Goal: Information Seeking & Learning: Check status

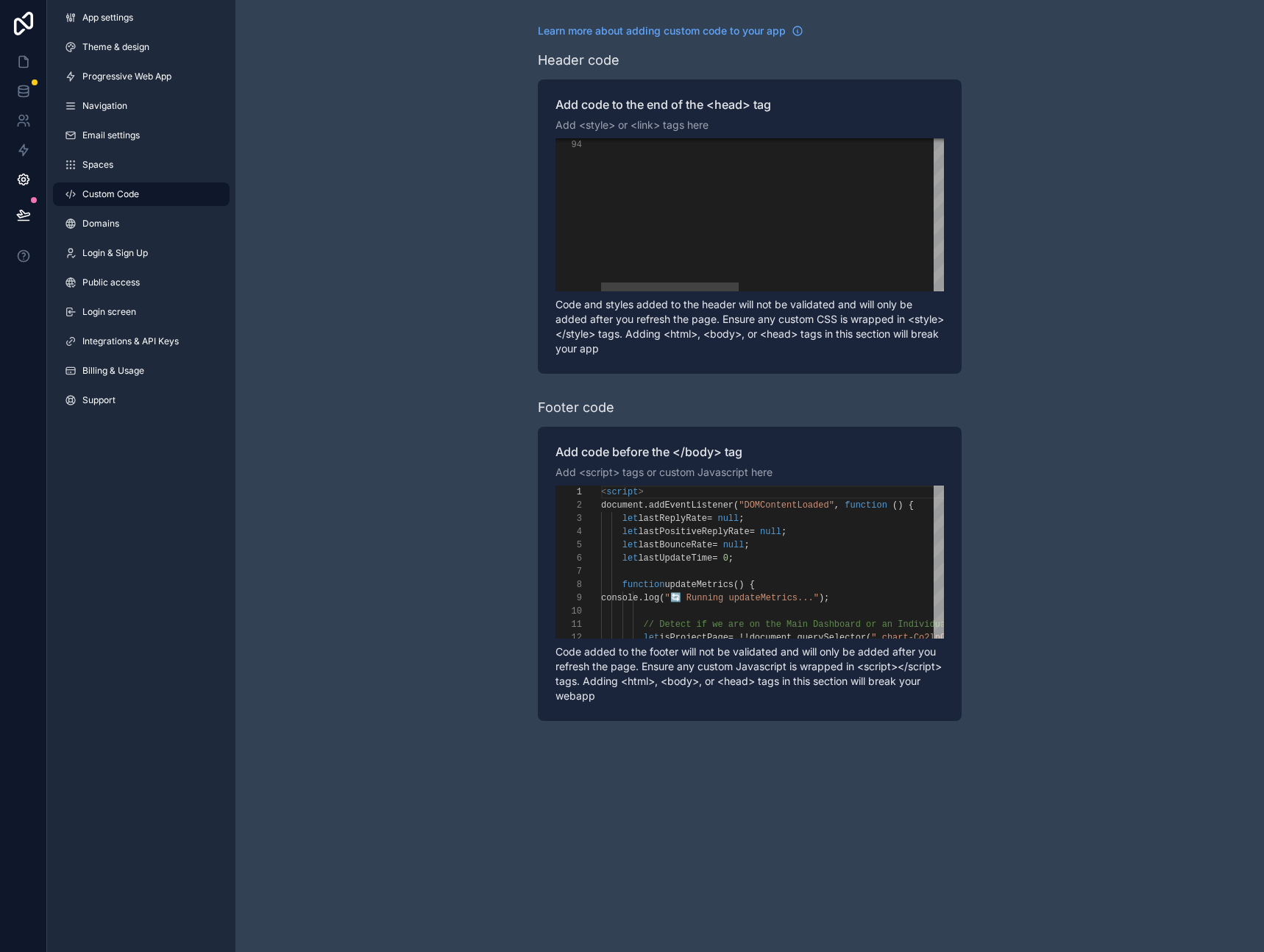
scroll to position [133, 0]
click at [24, 66] on icon at bounding box center [23, 62] width 9 height 11
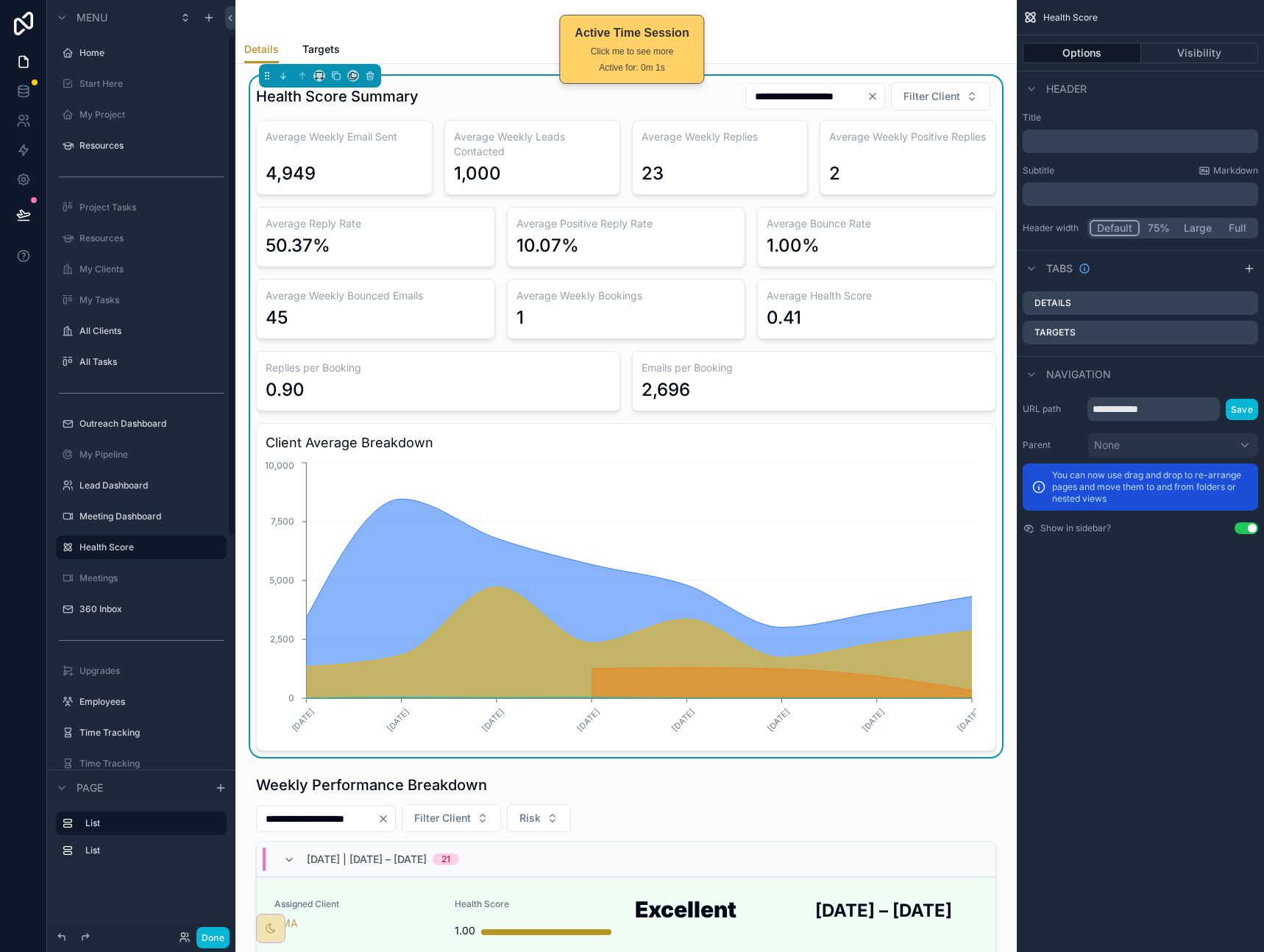
scroll to position [64, 0]
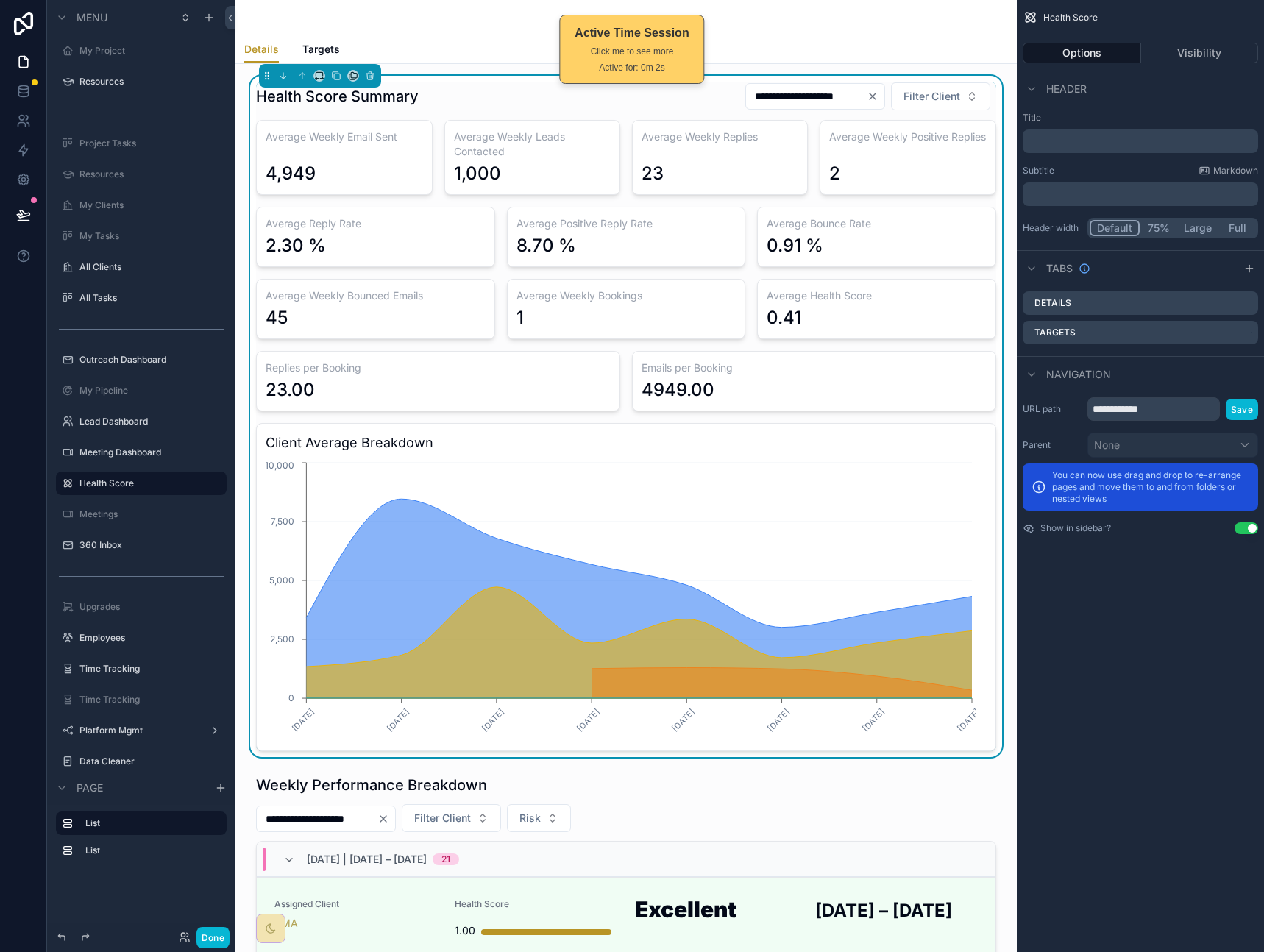
click at [373, 369] on h3 "Replies per Booking" at bounding box center [438, 368] width 345 height 15
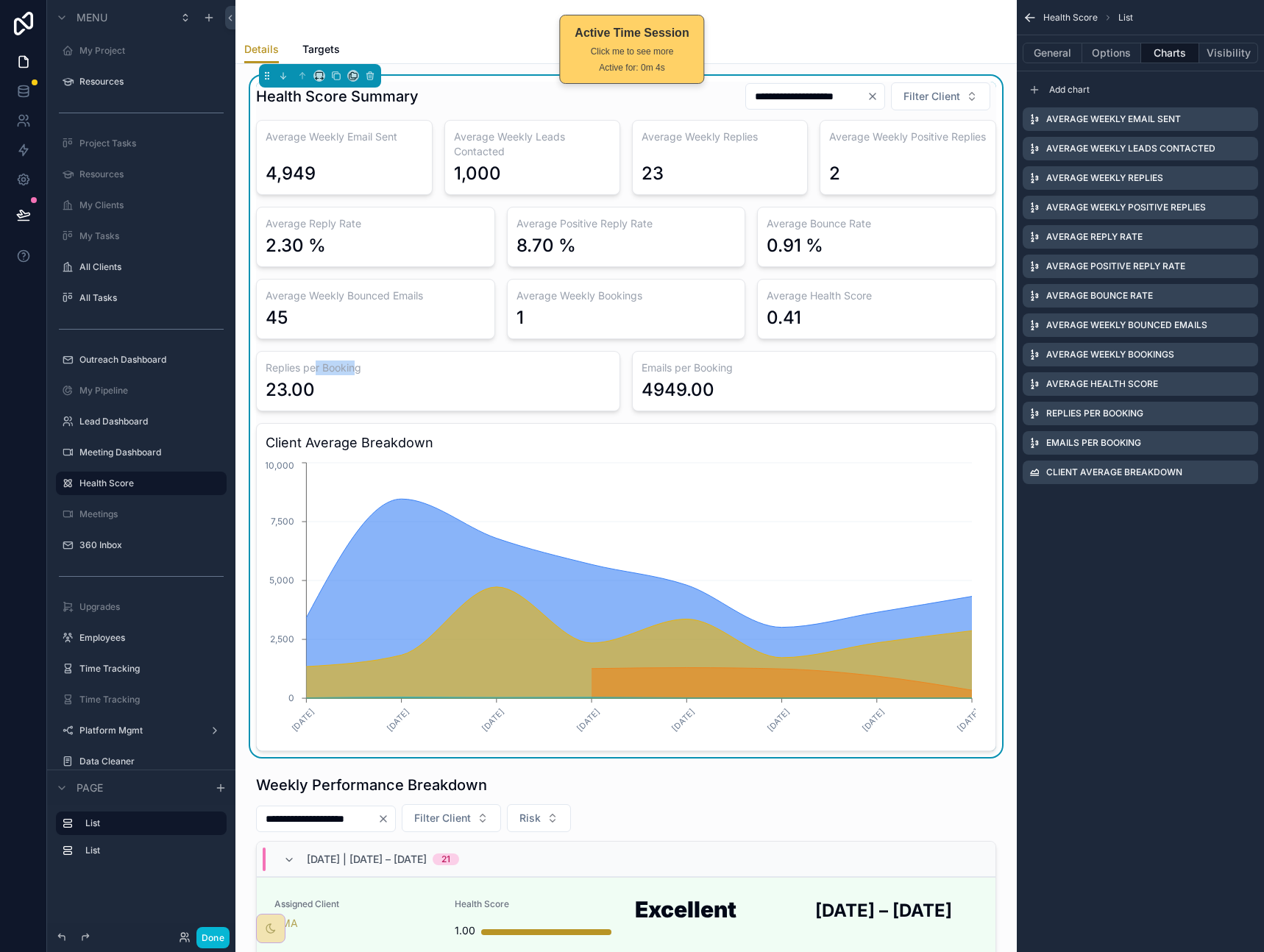
drag, startPoint x: 354, startPoint y: 371, endPoint x: 323, endPoint y: 370, distance: 31.0
click at [315, 370] on h3 "Replies per Booking" at bounding box center [438, 368] width 345 height 15
drag, startPoint x: 378, startPoint y: 369, endPoint x: 279, endPoint y: 370, distance: 99.0
click at [290, 370] on h3 "Replies per Booking" at bounding box center [438, 368] width 345 height 15
drag, startPoint x: 383, startPoint y: 370, endPoint x: 307, endPoint y: 373, distance: 76.1
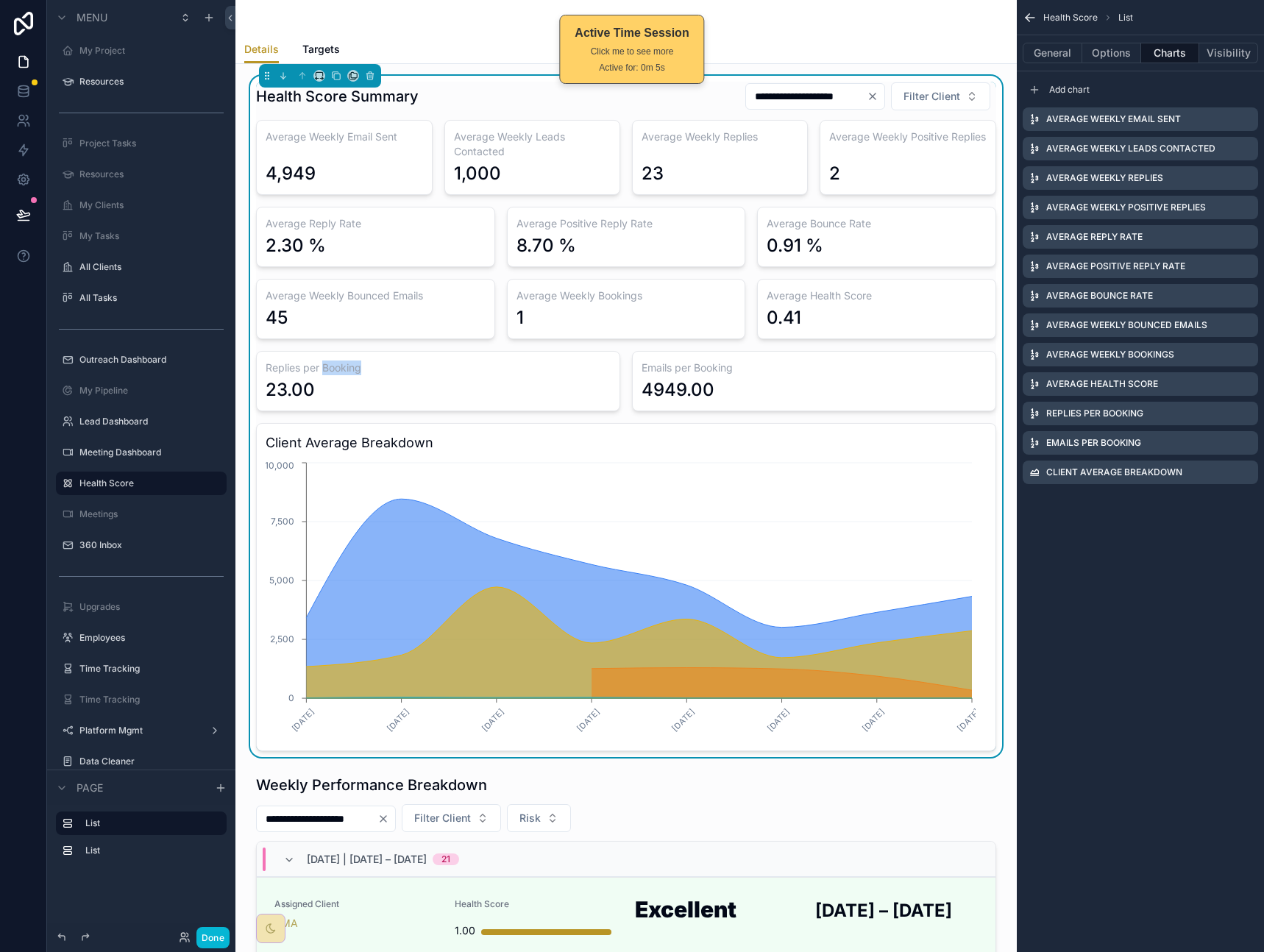
click at [313, 373] on h3 "Replies per Booking" at bounding box center [438, 368] width 345 height 15
drag, startPoint x: 376, startPoint y: 369, endPoint x: 346, endPoint y: 371, distance: 30.1
click at [375, 369] on h3 "Replies per Booking" at bounding box center [438, 368] width 345 height 15
click at [310, 371] on h3 "Replies per Booking" at bounding box center [438, 368] width 345 height 15
click at [27, 181] on icon at bounding box center [22, 180] width 11 height 11
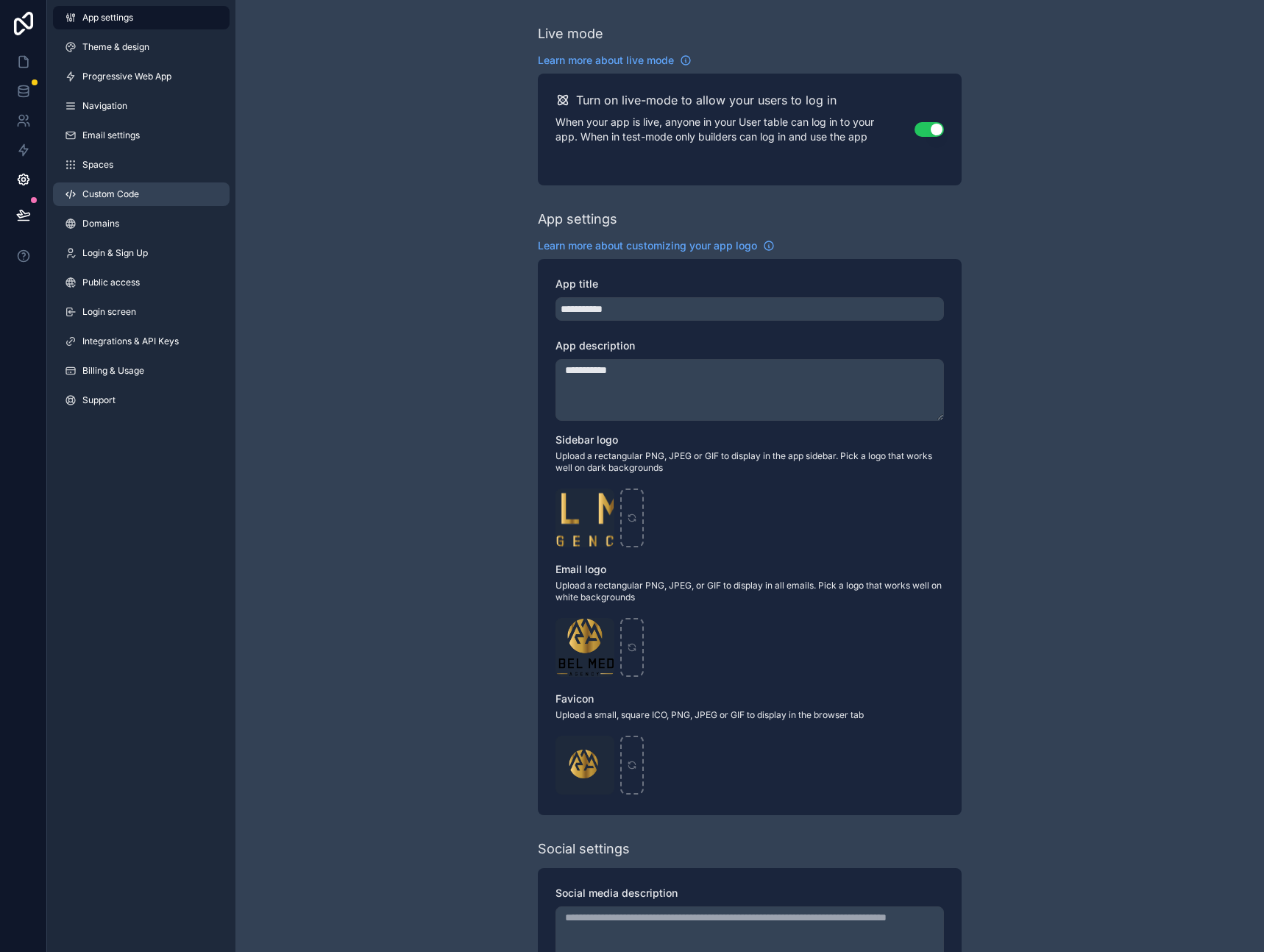
click at [134, 197] on span "Custom Code" at bounding box center [110, 194] width 57 height 12
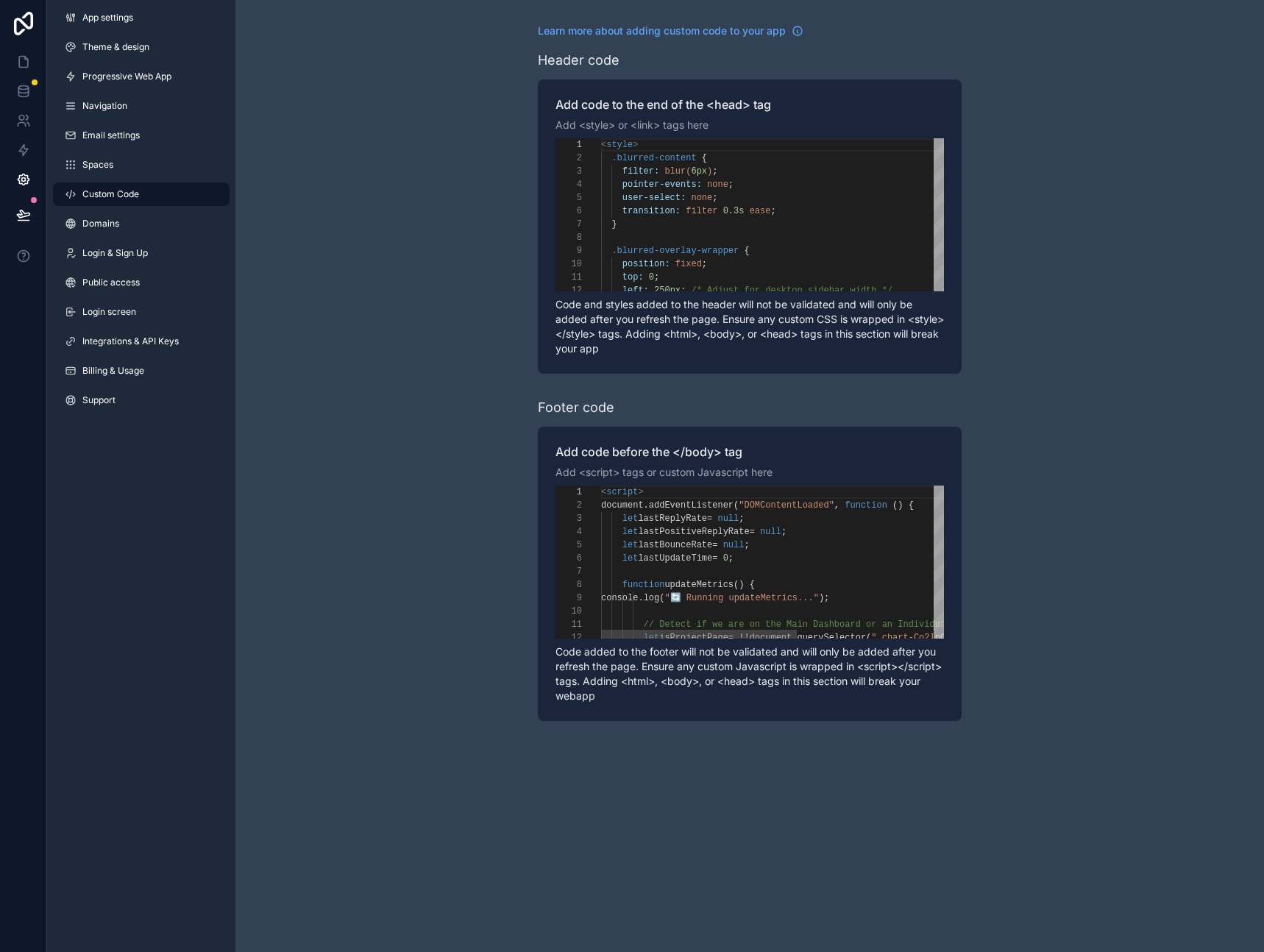
scroll to position [133, 0]
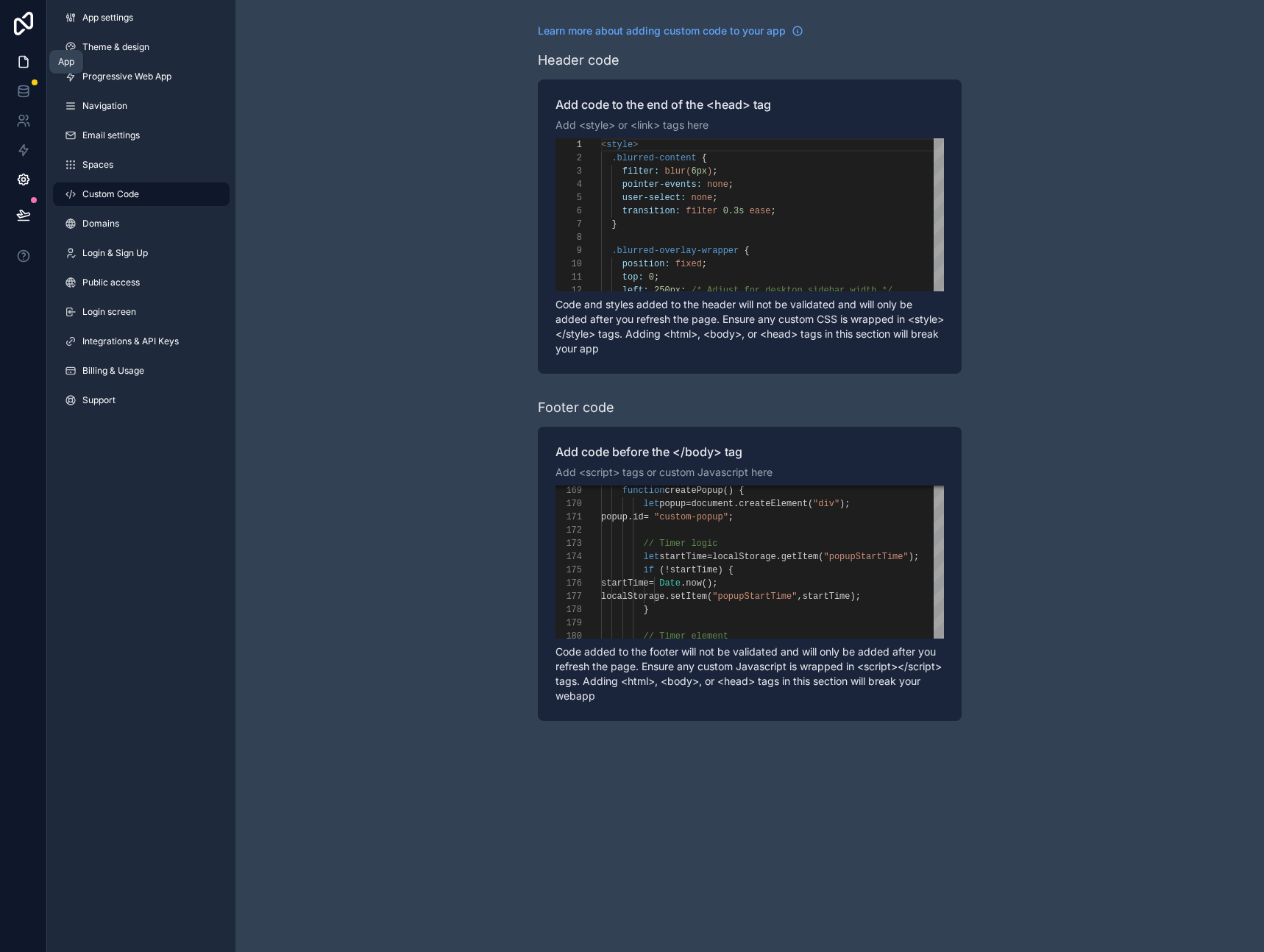
click at [31, 63] on link at bounding box center [23, 62] width 46 height 30
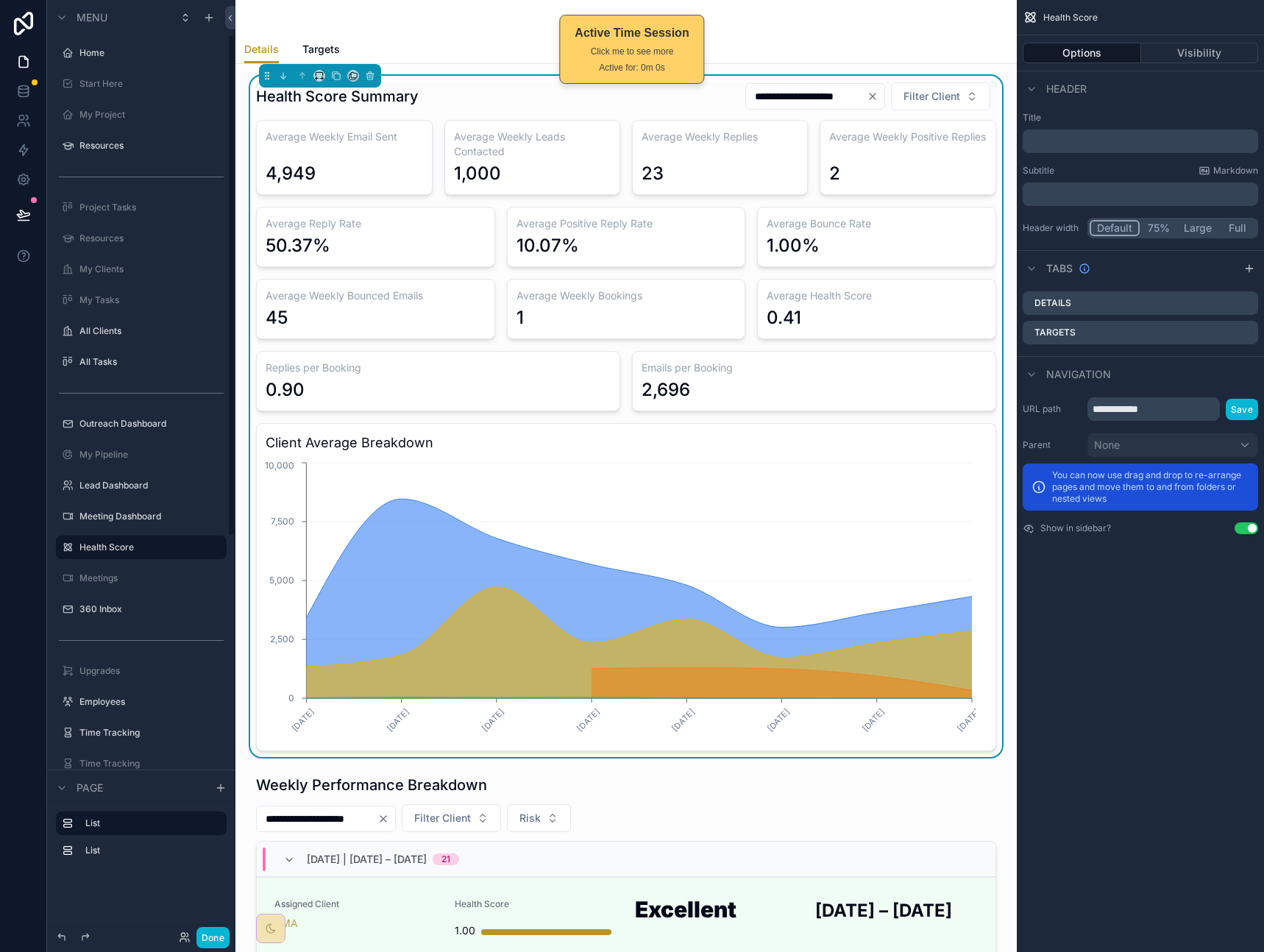
scroll to position [64, 0]
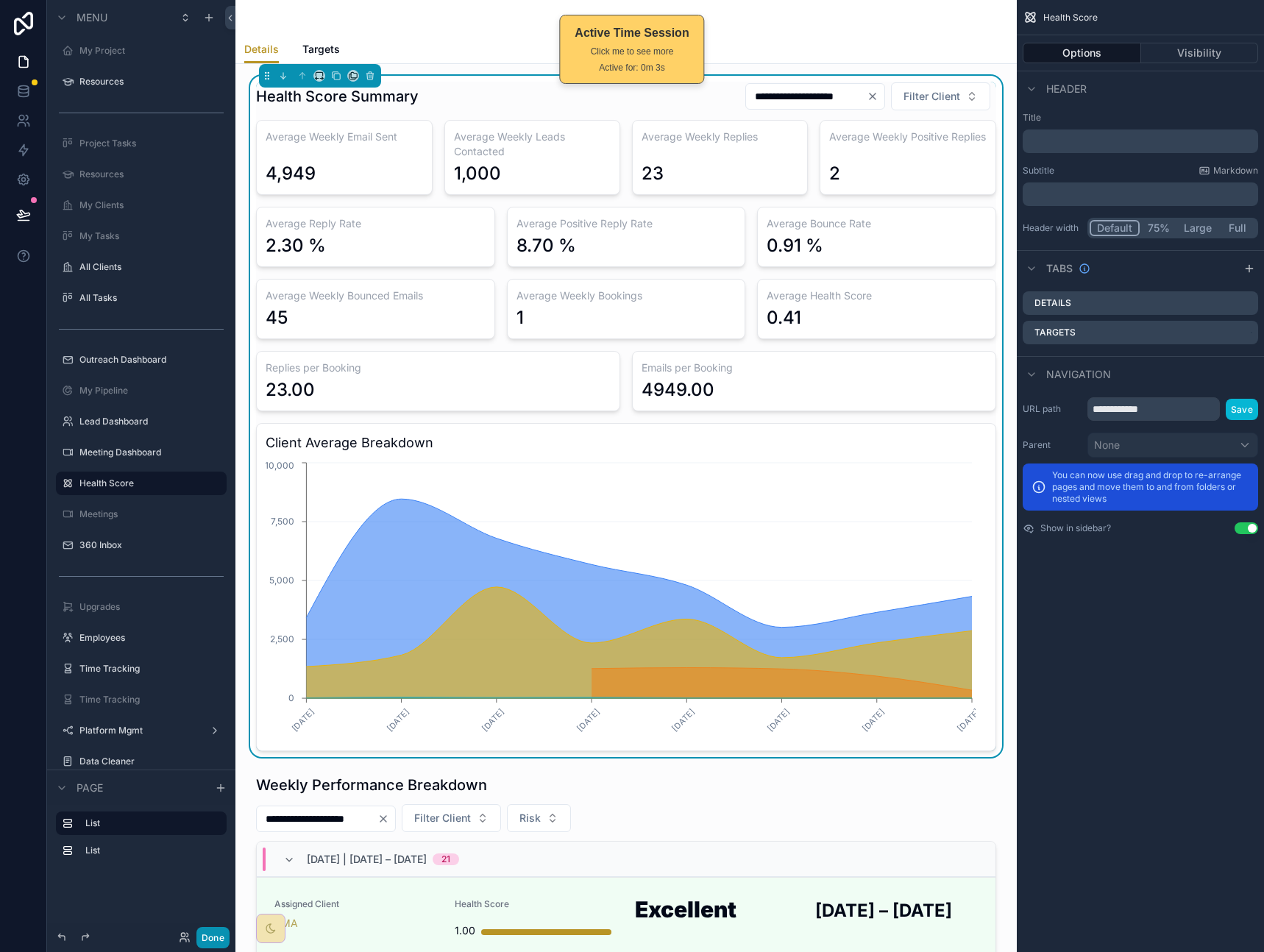
click at [208, 931] on button "Done" at bounding box center [213, 938] width 33 height 21
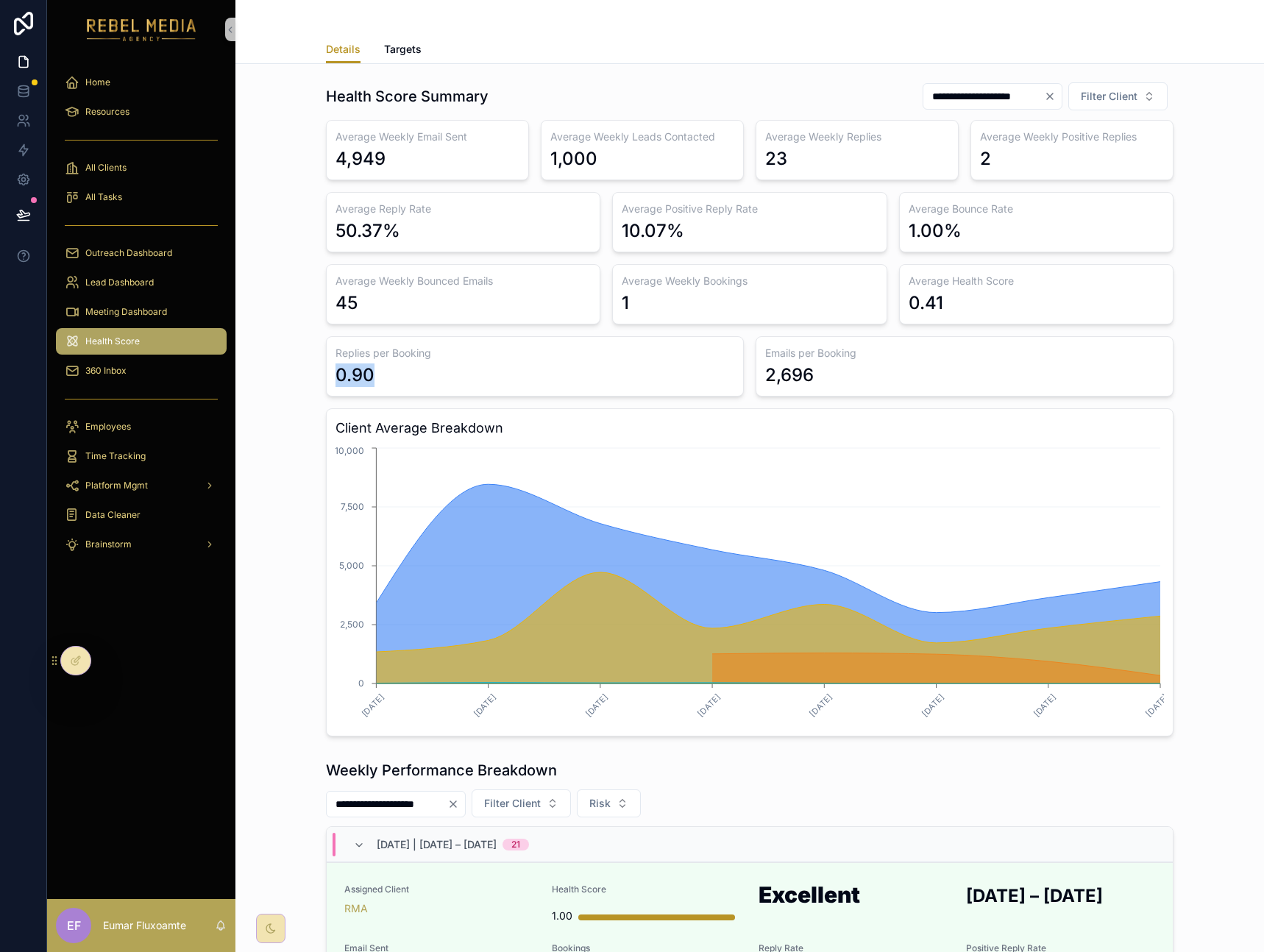
drag, startPoint x: 376, startPoint y: 370, endPoint x: 316, endPoint y: 371, distance: 60.0
click at [316, 371] on div "**********" at bounding box center [749, 408] width 1005 height 666
click at [390, 372] on div "0.90" at bounding box center [534, 375] width 399 height 24
drag, startPoint x: 404, startPoint y: 371, endPoint x: 314, endPoint y: 348, distance: 92.9
click at [314, 348] on div "**********" at bounding box center [749, 408] width 1005 height 666
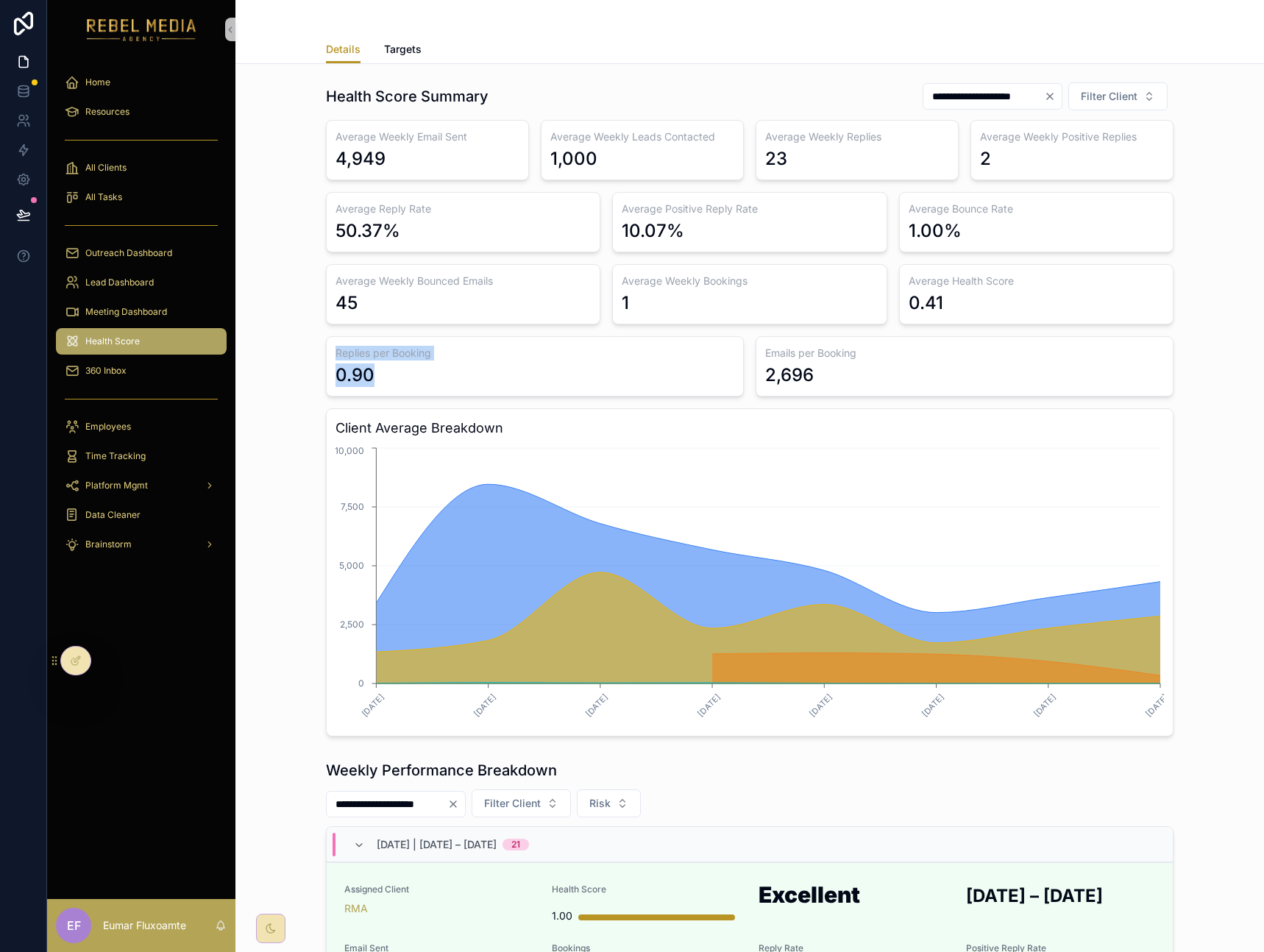
click at [406, 366] on div "0.90" at bounding box center [534, 375] width 399 height 24
click at [81, 662] on icon at bounding box center [76, 660] width 12 height 12
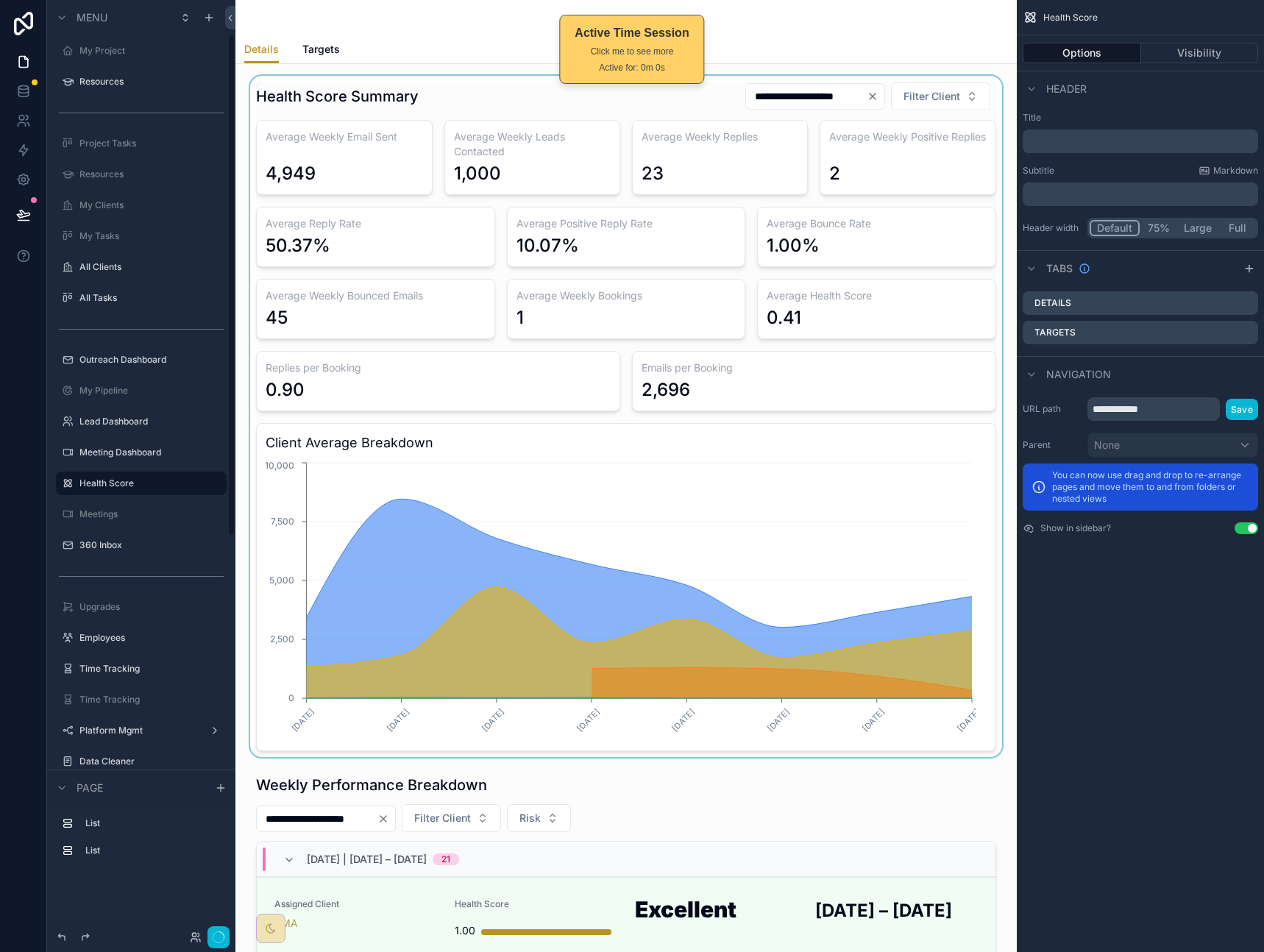
click at [347, 383] on div "scrollable content" at bounding box center [626, 416] width 758 height 681
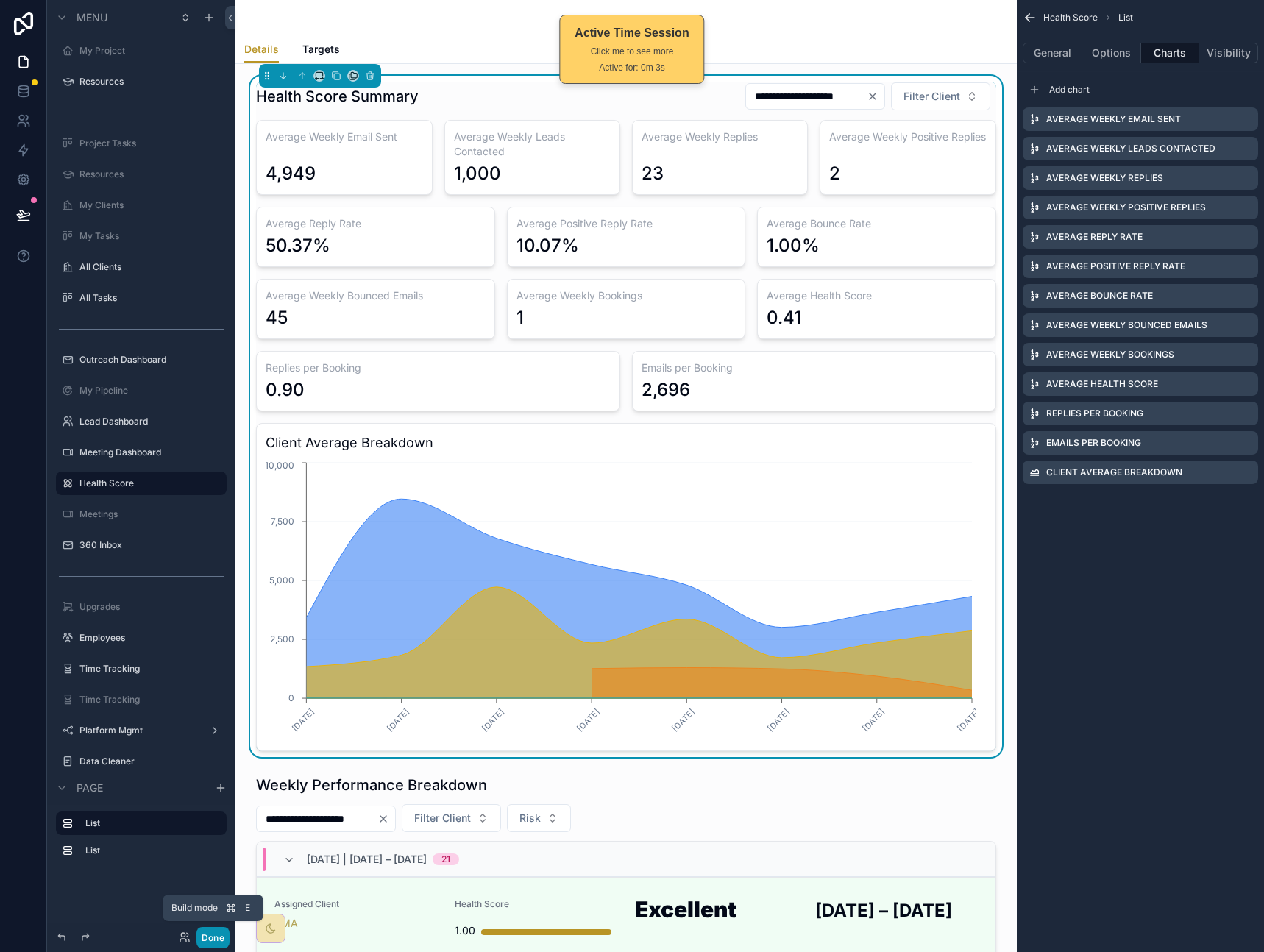
click at [218, 934] on button "Done" at bounding box center [213, 938] width 33 height 21
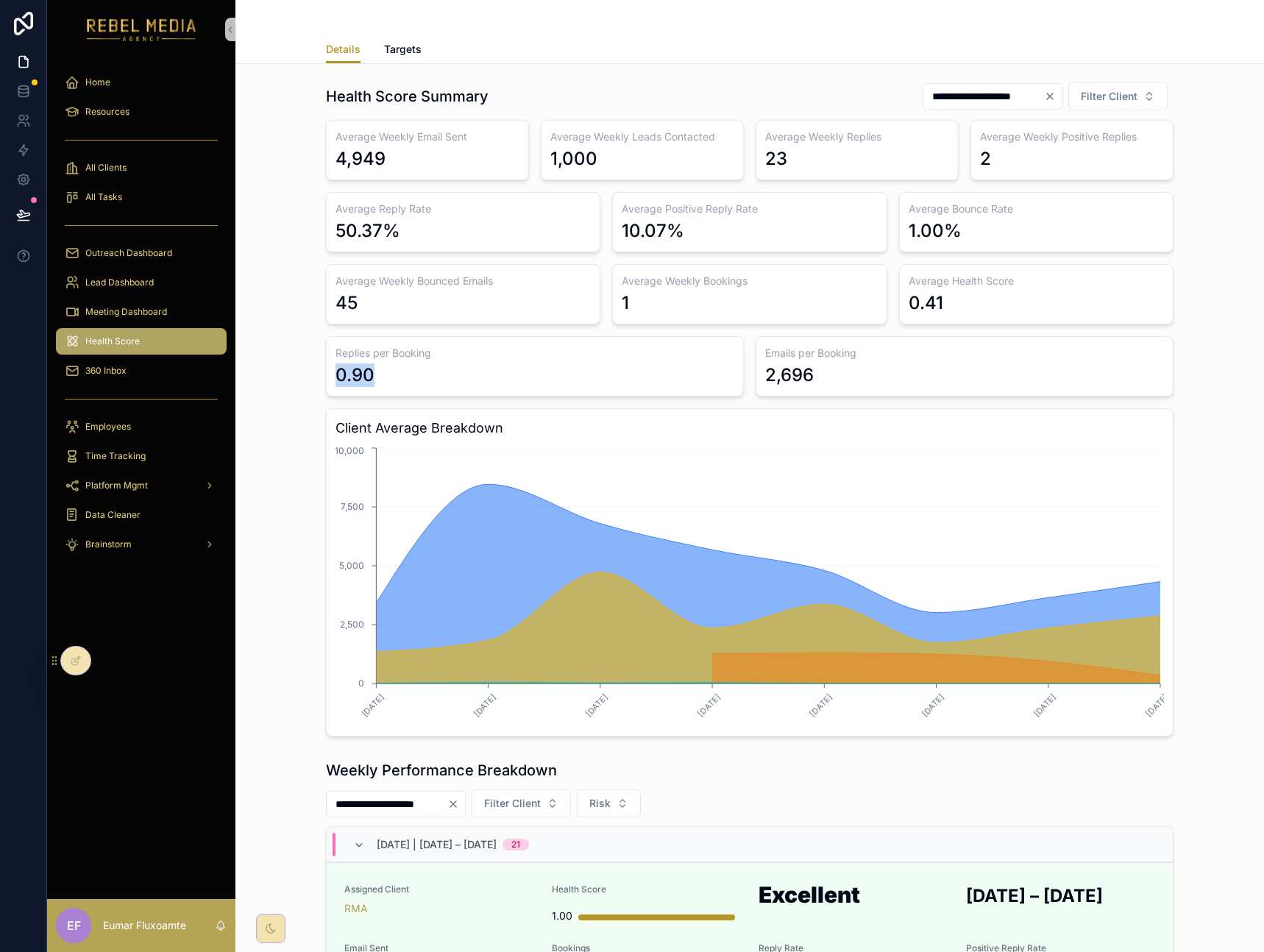
drag, startPoint x: 334, startPoint y: 374, endPoint x: 390, endPoint y: 373, distance: 56.0
click at [390, 373] on div "0.90" at bounding box center [534, 375] width 399 height 24
click at [380, 375] on div "0.90" at bounding box center [534, 375] width 399 height 24
click at [403, 372] on div "0.90" at bounding box center [534, 375] width 399 height 24
click at [306, 371] on div "**********" at bounding box center [749, 408] width 1005 height 666
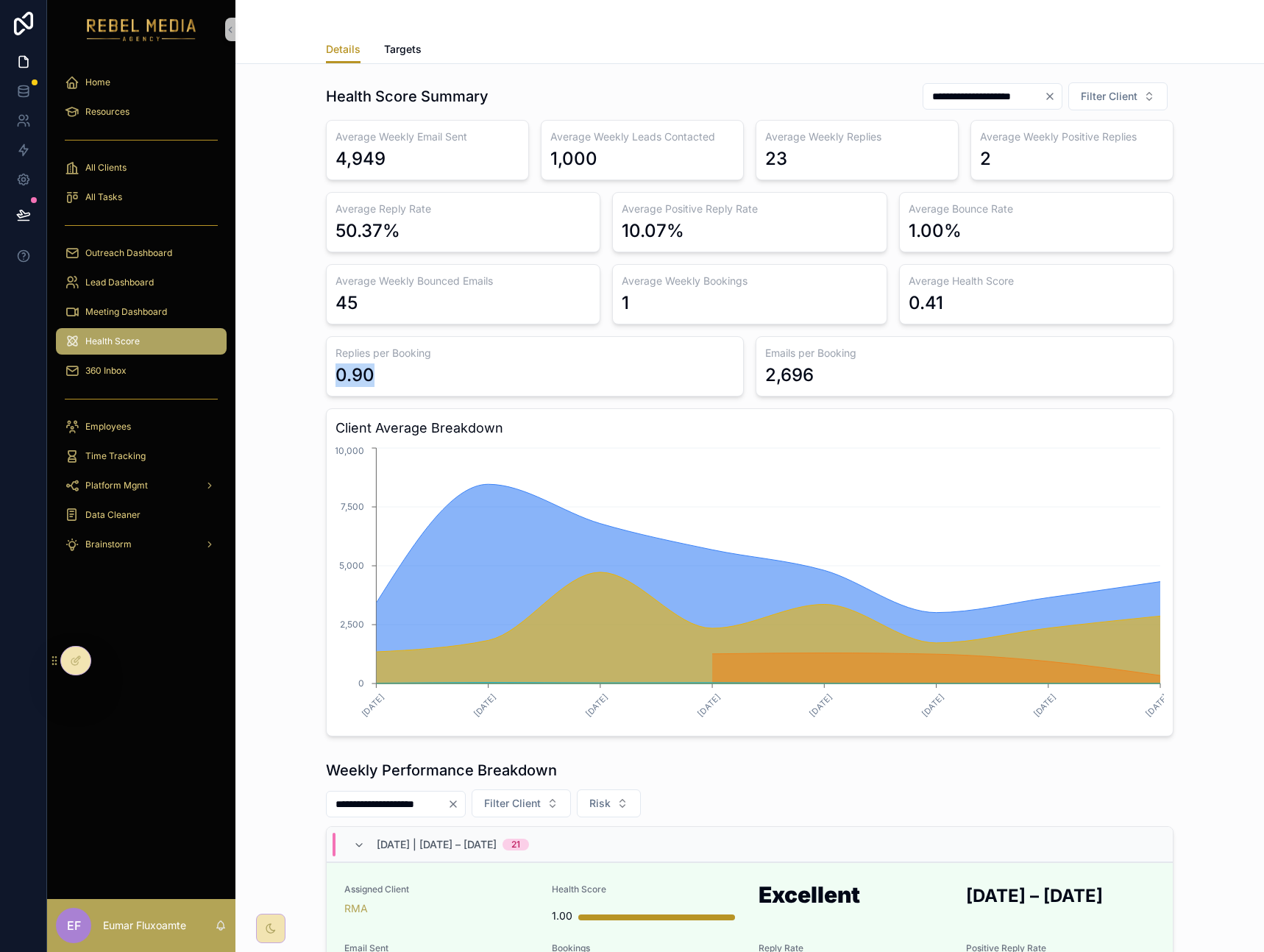
drag, startPoint x: 344, startPoint y: 371, endPoint x: 294, endPoint y: 364, distance: 50.5
click at [294, 364] on div "**********" at bounding box center [749, 408] width 1005 height 666
click at [413, 371] on div "0.90" at bounding box center [534, 375] width 399 height 24
drag, startPoint x: 305, startPoint y: 371, endPoint x: 293, endPoint y: 363, distance: 14.4
click at [284, 368] on div "**********" at bounding box center [749, 408] width 1005 height 666
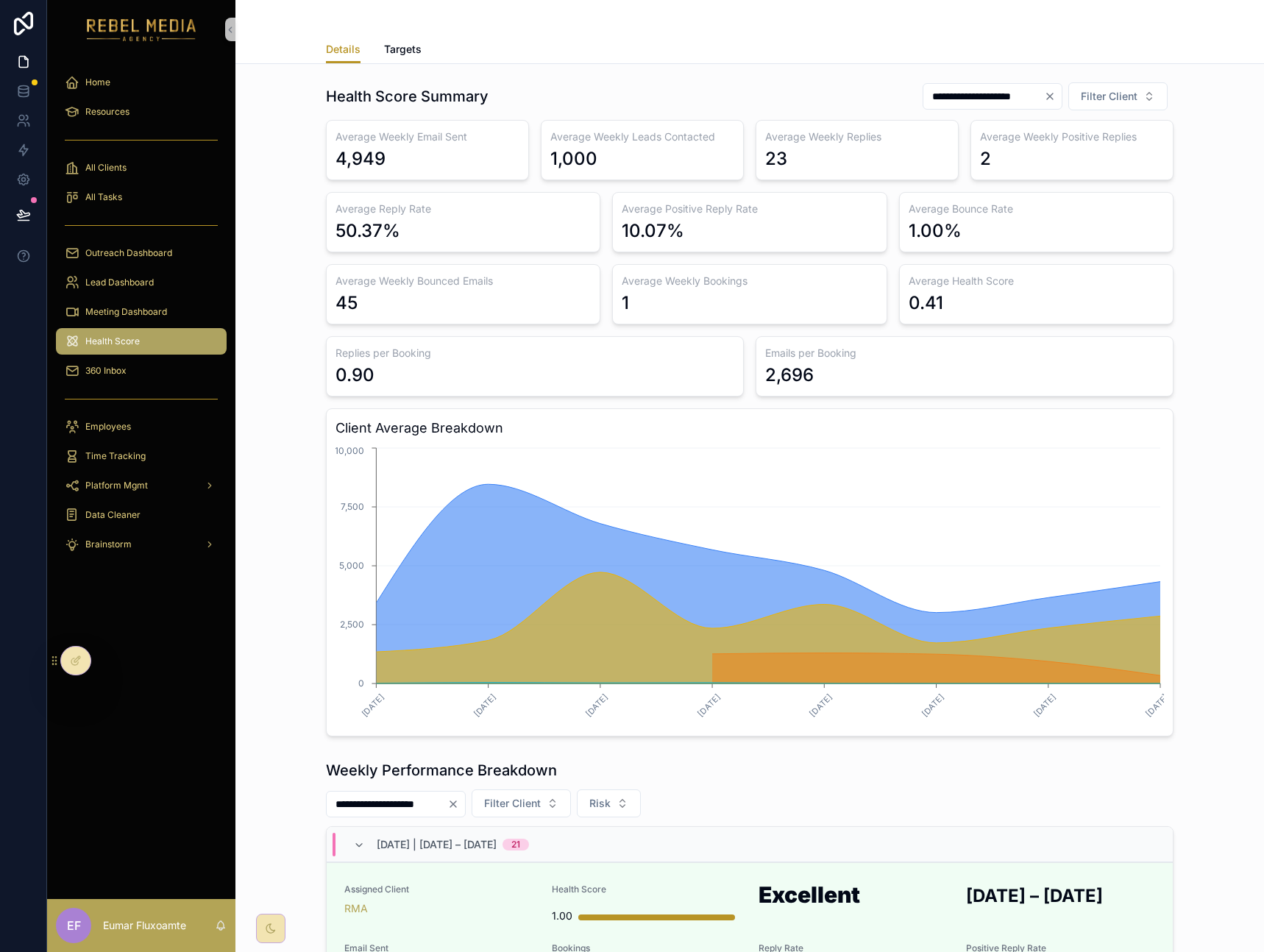
click at [397, 360] on h3 "Replies per Booking" at bounding box center [534, 353] width 399 height 15
click at [1030, 299] on div "0.41" at bounding box center [1036, 303] width 255 height 24
click at [968, 353] on h3 "Emails per Booking" at bounding box center [964, 353] width 399 height 15
click at [901, 605] on icon "[DATE] [DATE] [DATE] [DATE] [DATE] [DATE] [DATE] [DATE] 0 2,500 5,000 7,500 10,…" at bounding box center [749, 586] width 828 height 282
